Goal: Navigation & Orientation: Understand site structure

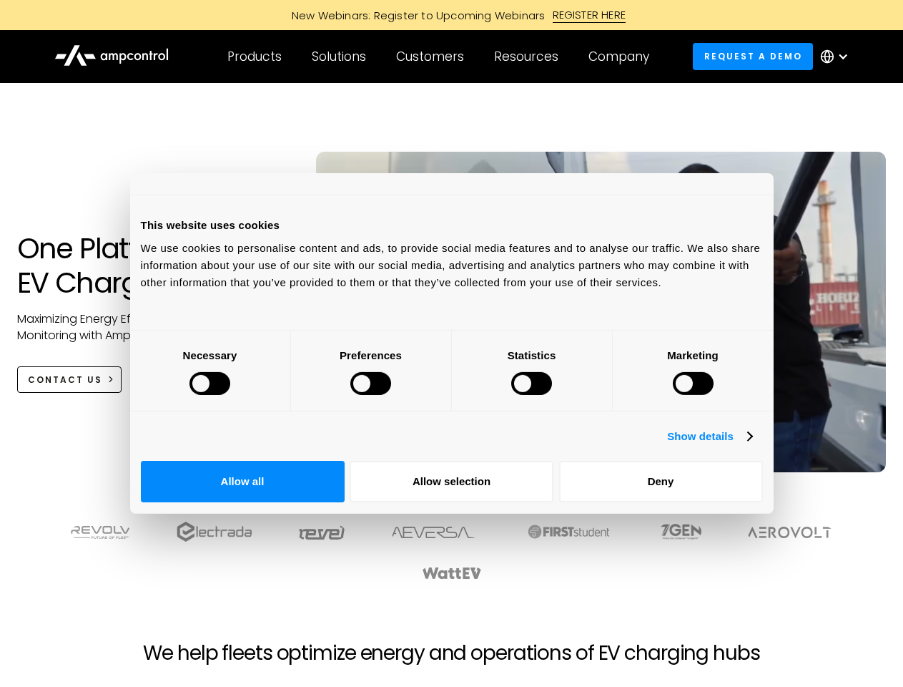
click at [230, 395] on div at bounding box center [210, 383] width 41 height 23
click at [752, 445] on link "Show details" at bounding box center [709, 436] width 84 height 17
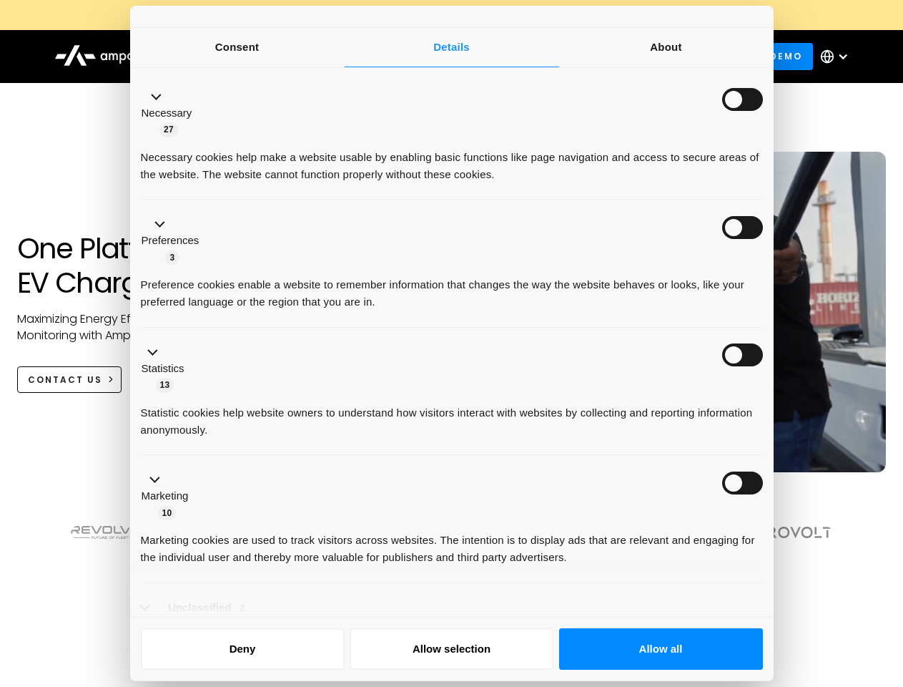
click at [763, 200] on li "Necessary 27 Necessary cookies help make a website usable by enabling basic fun…" at bounding box center [452, 136] width 622 height 128
click at [770, 546] on ul "Necessary 27 Necessary cookies help make a website usable by enabling basic fun…" at bounding box center [452, 366] width 636 height 589
click at [790, 593] on div at bounding box center [451, 565] width 823 height 89
click at [440, 57] on div "Customers" at bounding box center [430, 57] width 68 height 16
click at [254, 57] on div "Products" at bounding box center [254, 57] width 54 height 16
